Goal: Task Accomplishment & Management: Manage account settings

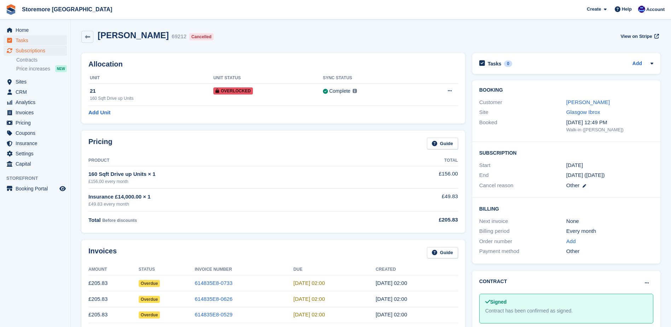
scroll to position [35, 0]
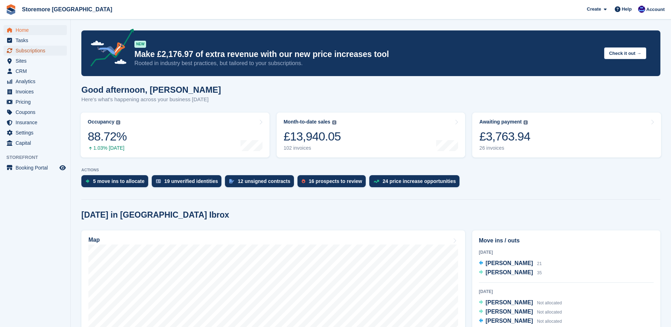
click at [51, 53] on span "Subscriptions" at bounding box center [37, 51] width 42 height 10
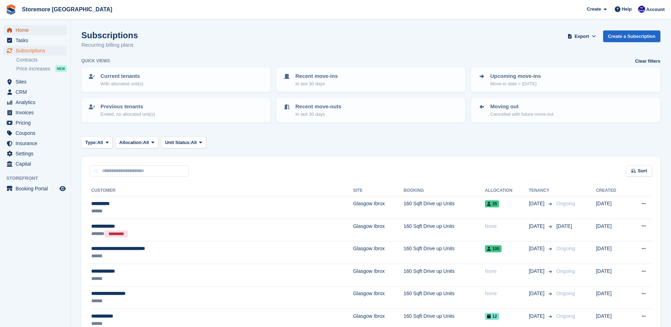
click at [49, 26] on span "Home" at bounding box center [37, 30] width 42 height 10
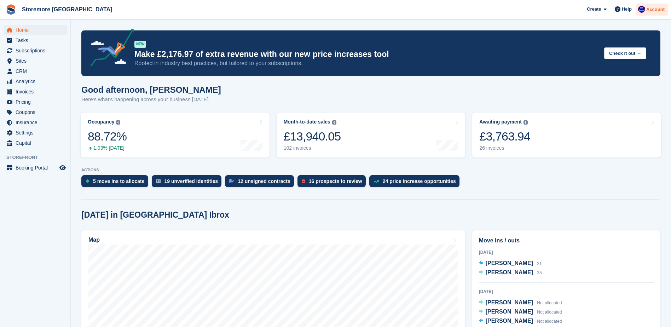
click at [655, 7] on span "Account" at bounding box center [655, 9] width 18 height 7
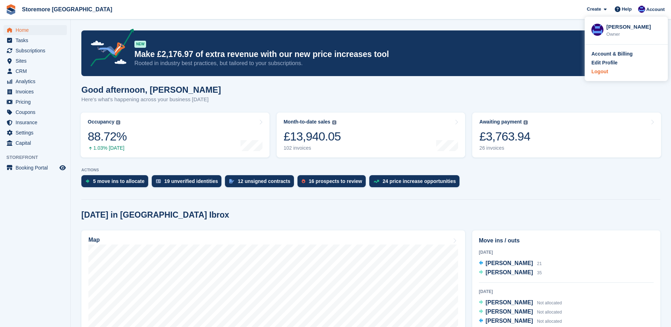
click at [603, 71] on div "Logout" at bounding box center [599, 71] width 17 height 7
